Goal: Use online tool/utility: Utilize a website feature to perform a specific function

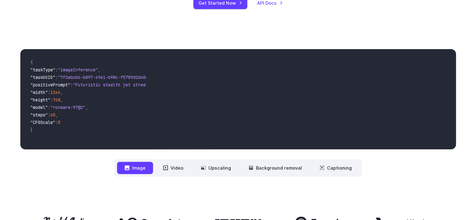
scroll to position [282, 0]
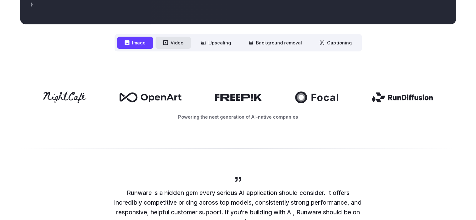
click at [180, 44] on button "Video" at bounding box center [173, 43] width 35 height 12
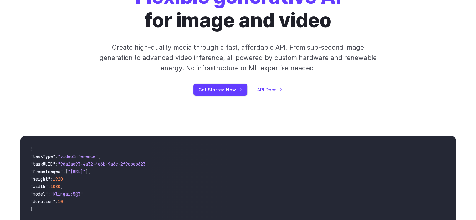
scroll to position [0, 0]
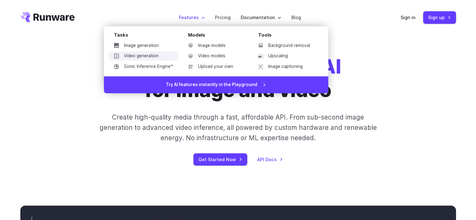
click at [141, 55] on link "Video generation" at bounding box center [143, 55] width 69 height 9
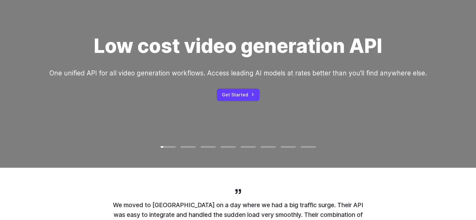
scroll to position [31, 0]
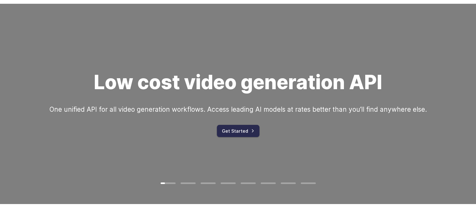
click at [239, 129] on link "Get Started" at bounding box center [238, 131] width 43 height 12
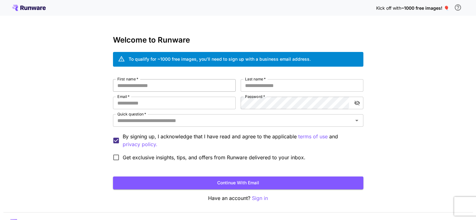
click at [142, 86] on input "First name   *" at bounding box center [174, 85] width 123 height 13
type input "***"
type input "****"
type input "**********"
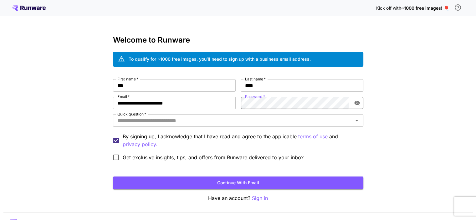
click at [357, 104] on icon "toggle password visibility" at bounding box center [357, 103] width 6 height 6
click at [403, 115] on div "**********" at bounding box center [238, 118] width 476 height 236
click at [191, 121] on input "Quick question   *" at bounding box center [233, 120] width 236 height 9
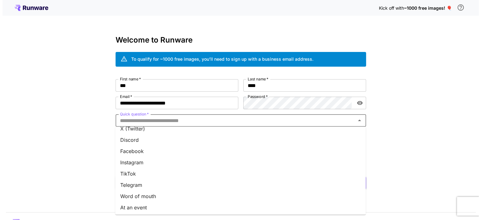
scroll to position [86, 0]
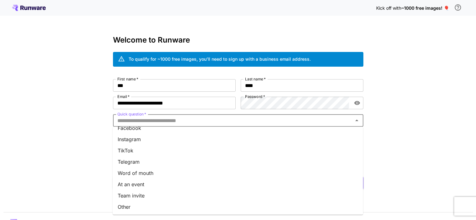
click at [156, 173] on li "Word of mouth" at bounding box center [238, 172] width 250 height 11
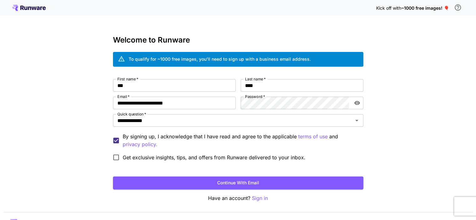
click at [43, 134] on div "**********" at bounding box center [238, 118] width 476 height 236
click at [247, 182] on button "Continue with email" at bounding box center [238, 183] width 250 height 13
click at [415, 131] on div "**********" at bounding box center [238, 118] width 476 height 236
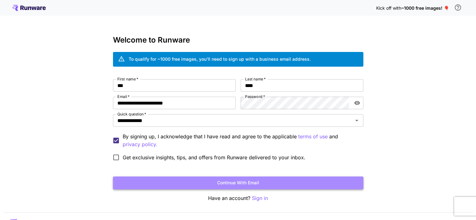
click at [275, 184] on button "Continue with email" at bounding box center [238, 183] width 250 height 13
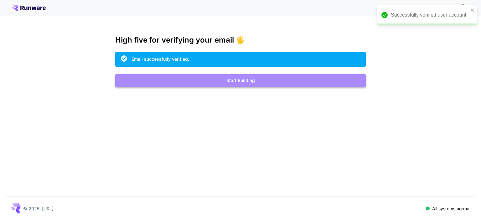
click at [264, 81] on button "Start Building" at bounding box center [240, 80] width 250 height 13
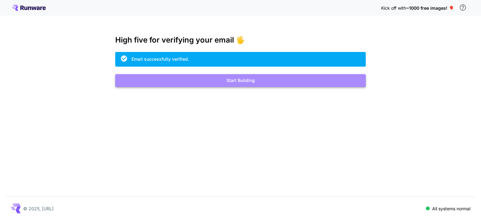
click at [260, 83] on button "Start Building" at bounding box center [240, 80] width 250 height 13
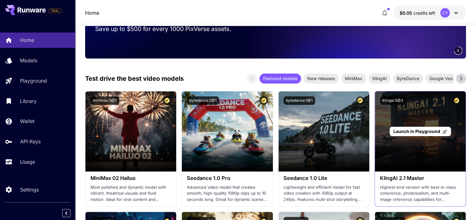
scroll to position [125, 0]
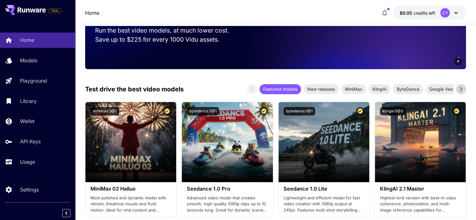
click at [460, 90] on icon at bounding box center [460, 89] width 9 height 9
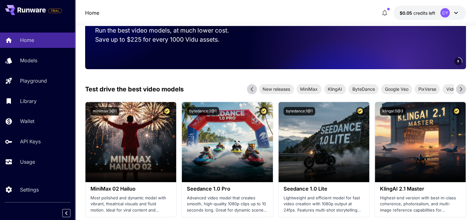
click at [460, 90] on icon at bounding box center [460, 89] width 9 height 9
click at [306, 91] on span "MiniMax" at bounding box center [301, 89] width 25 height 7
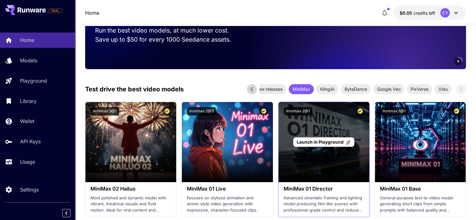
click at [328, 128] on div "Launch in Playground" at bounding box center [324, 142] width 91 height 80
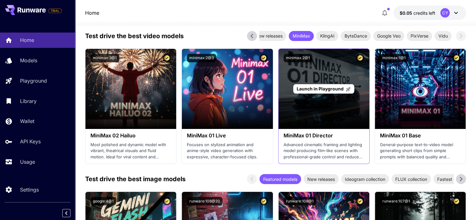
scroll to position [188, 0]
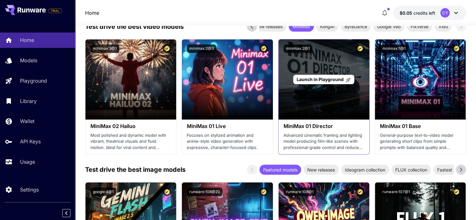
click at [328, 86] on div "Launch in Playground" at bounding box center [324, 79] width 91 height 80
click at [327, 79] on span "Launch in Playground" at bounding box center [320, 79] width 47 height 5
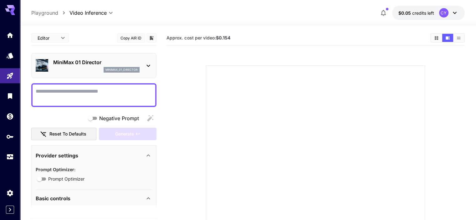
click at [113, 117] on span "Negative Prompt" at bounding box center [119, 119] width 40 height 8
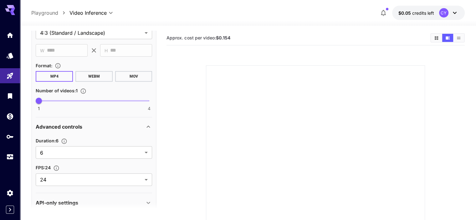
scroll to position [246, 0]
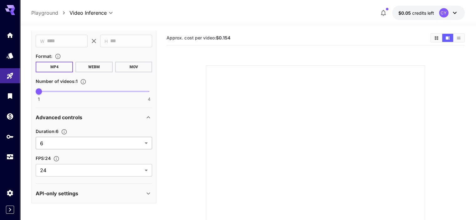
click at [147, 142] on body "**********" at bounding box center [238, 151] width 476 height 303
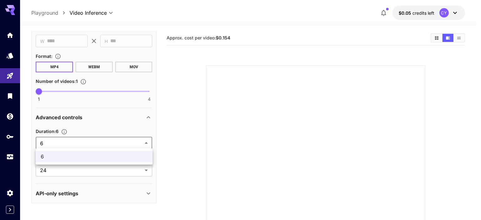
click at [59, 156] on span "6" at bounding box center [94, 157] width 107 height 8
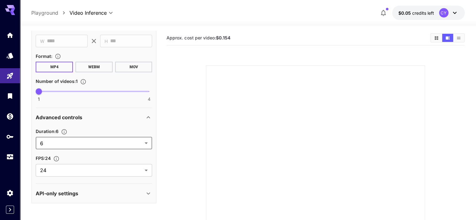
click at [64, 131] on icon "Set the number of duration" at bounding box center [64, 131] width 5 height 5
click at [98, 127] on div "Duration : 6" at bounding box center [94, 131] width 116 height 8
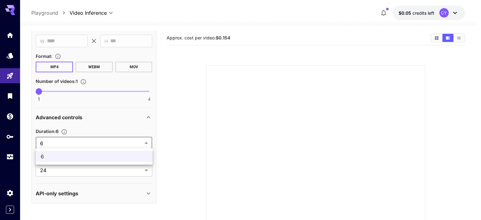
drag, startPoint x: 51, startPoint y: 141, endPoint x: 37, endPoint y: 141, distance: 14.4
click at [37, 141] on body "**********" at bounding box center [240, 151] width 481 height 303
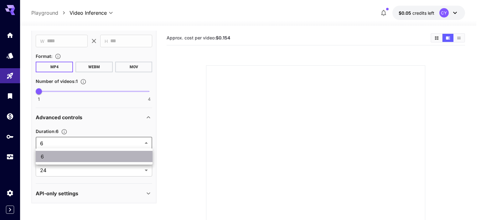
click at [46, 155] on span "6" at bounding box center [94, 157] width 107 height 8
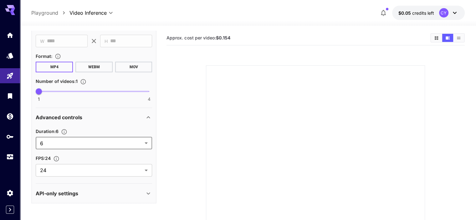
click at [49, 131] on span "Duration : 6" at bounding box center [47, 131] width 23 height 5
click at [65, 131] on icon "Set the number of duration" at bounding box center [64, 132] width 6 height 6
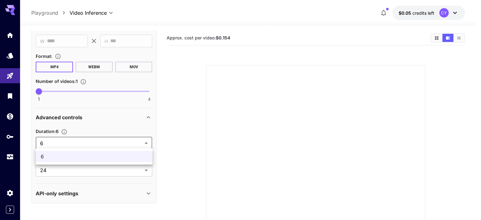
click at [44, 141] on body "**********" at bounding box center [240, 151] width 481 height 303
click at [178, 149] on div at bounding box center [240, 110] width 481 height 220
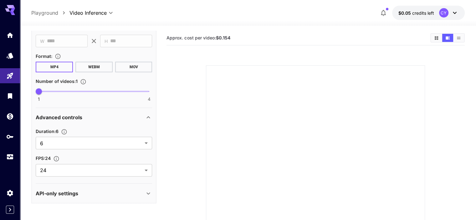
click at [133, 65] on button "MOV" at bounding box center [133, 67] width 37 height 11
click at [91, 66] on button "WEBM" at bounding box center [93, 67] width 37 height 11
click at [56, 66] on button "MP4" at bounding box center [54, 67] width 37 height 11
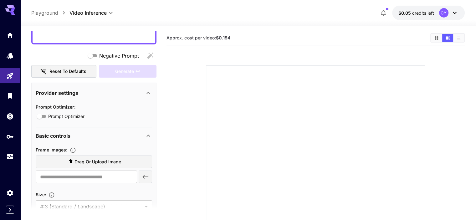
scroll to position [0, 0]
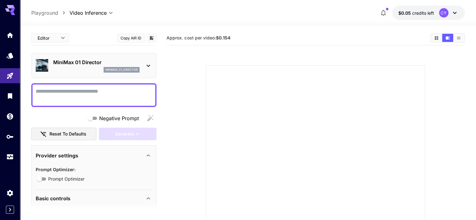
click at [69, 92] on textarea "Negative Prompt" at bounding box center [94, 95] width 116 height 15
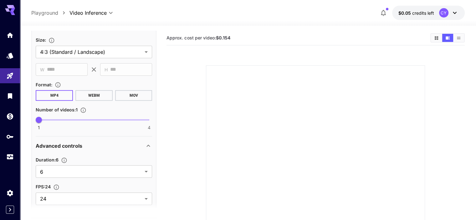
scroll to position [219, 0]
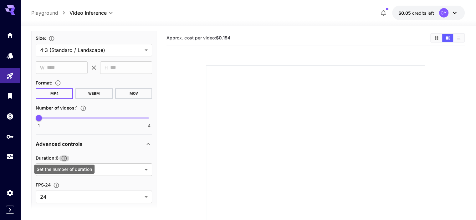
click at [65, 157] on icon "Set the number of duration" at bounding box center [64, 158] width 6 height 6
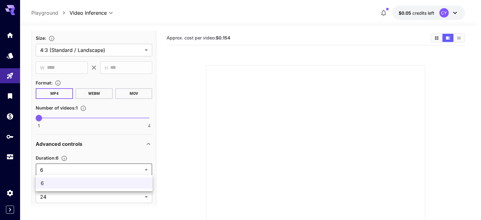
click at [47, 167] on body "**********" at bounding box center [240, 151] width 481 height 303
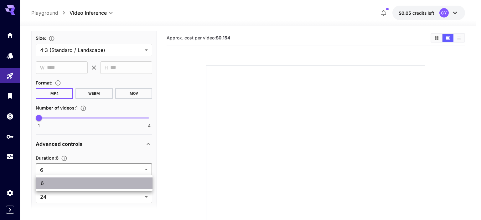
click at [50, 181] on span "6" at bounding box center [94, 183] width 107 height 8
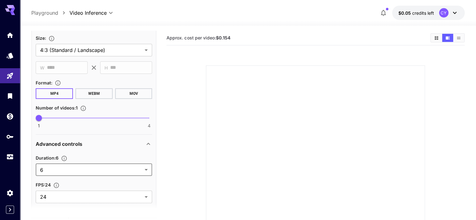
click at [170, 124] on section at bounding box center [316, 167] width 298 height 234
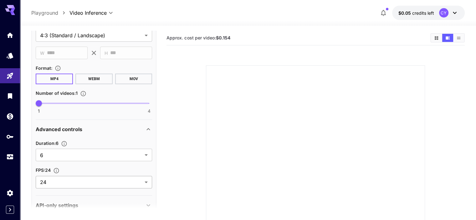
scroll to position [246, 0]
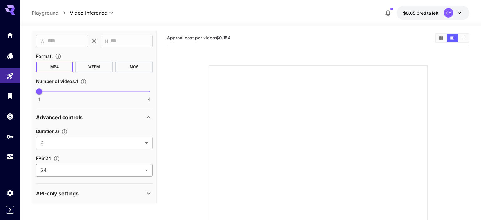
click at [73, 172] on body "**********" at bounding box center [240, 151] width 481 height 303
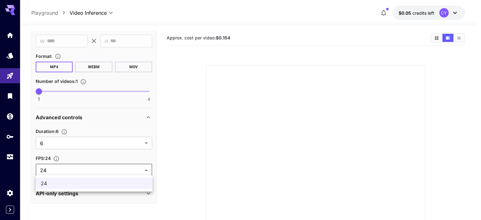
click at [60, 184] on span "24" at bounding box center [94, 184] width 107 height 8
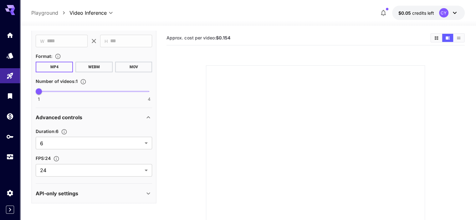
drag, startPoint x: 476, startPoint y: 97, endPoint x: 479, endPoint y: 42, distance: 54.5
click at [476, 42] on html "**********" at bounding box center [238, 151] width 476 height 303
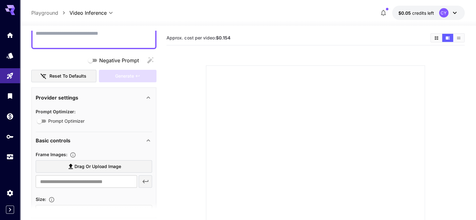
scroll to position [0, 0]
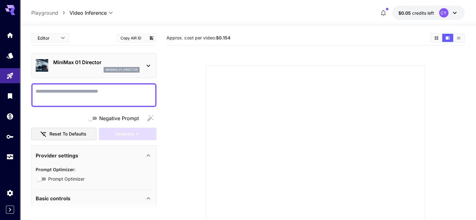
click at [148, 65] on icon at bounding box center [149, 66] width 8 height 8
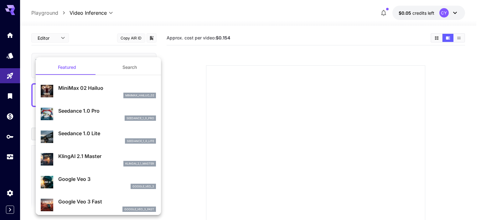
click at [207, 83] on div at bounding box center [240, 110] width 481 height 220
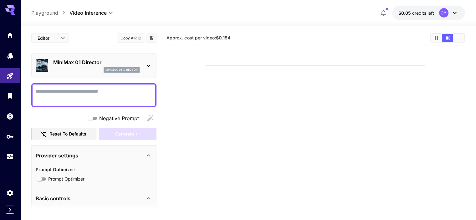
click at [100, 97] on textarea "Negative Prompt" at bounding box center [94, 95] width 116 height 15
click at [7, 115] on icon "Wallet" at bounding box center [11, 115] width 8 height 8
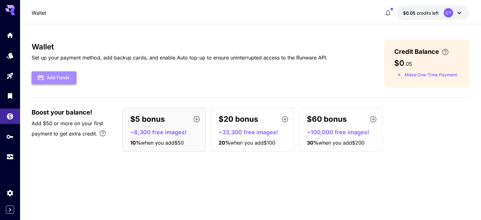
click at [62, 75] on button "Add Funds" at bounding box center [54, 77] width 45 height 13
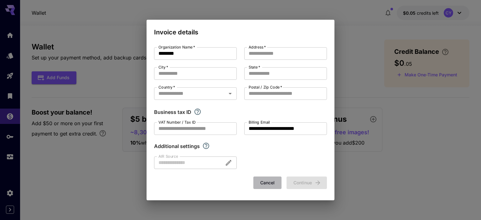
click at [263, 182] on button "Cancel" at bounding box center [267, 183] width 28 height 13
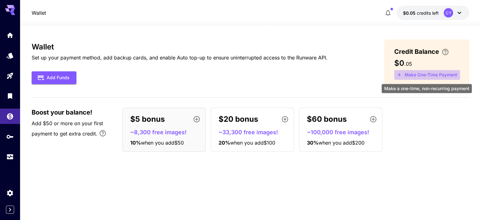
click at [398, 75] on icon "Make a one-time, non-recurring payment" at bounding box center [399, 75] width 6 height 6
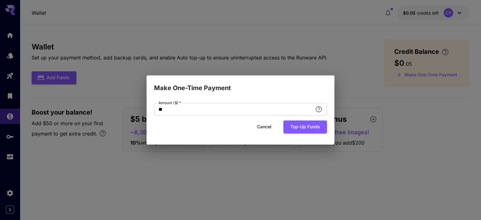
click at [262, 126] on button "Cancel" at bounding box center [264, 127] width 28 height 13
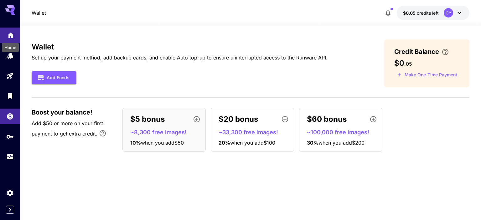
click at [10, 35] on icon "Home" at bounding box center [11, 33] width 6 height 5
